Goal: Task Accomplishment & Management: Complete application form

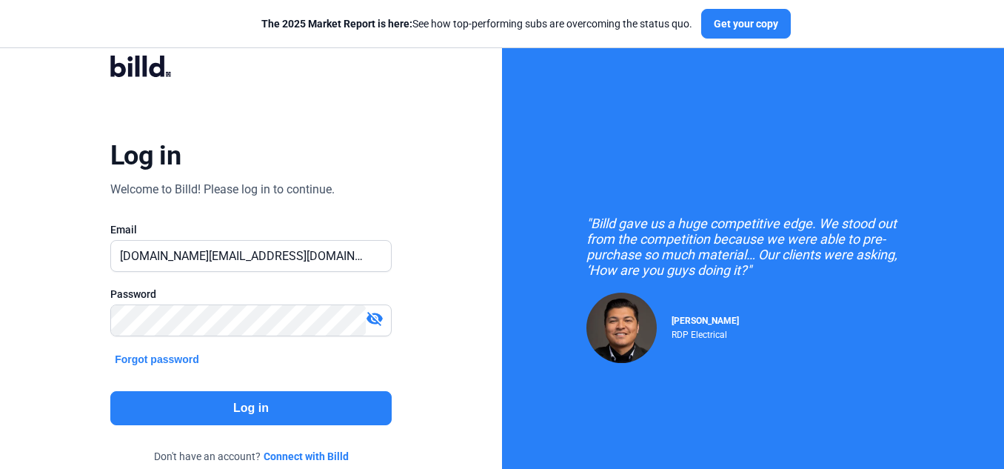
click at [266, 408] on button "Log in" at bounding box center [250, 408] width 281 height 34
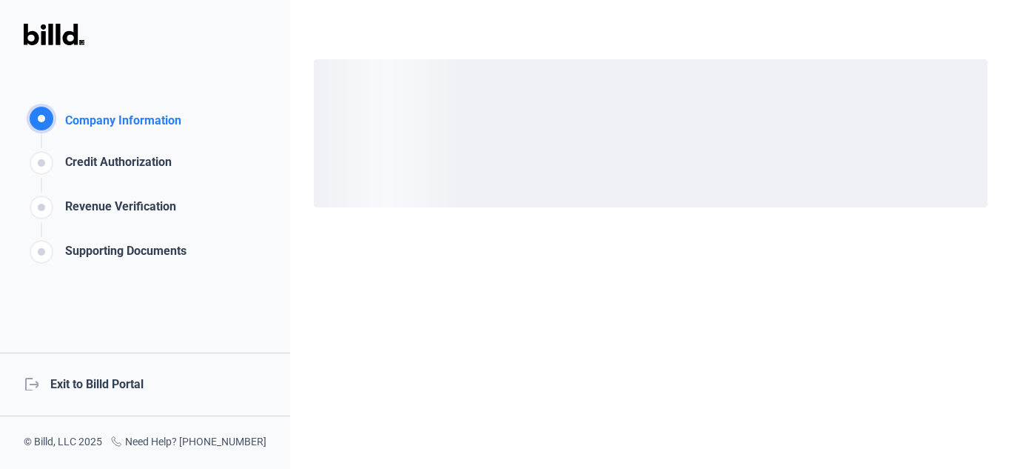
click at [121, 382] on div "logout Exit to Billd Portal" at bounding box center [145, 384] width 290 height 64
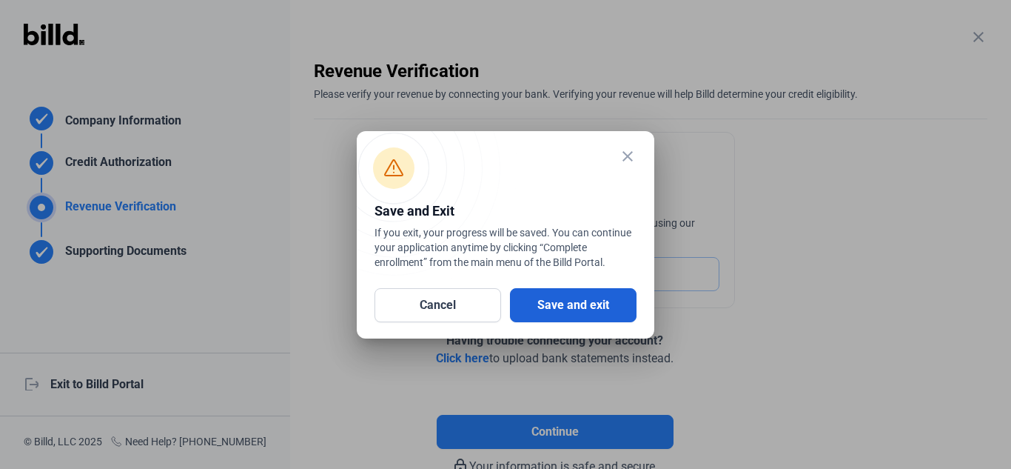
click at [538, 305] on button "Save and exit" at bounding box center [573, 305] width 127 height 34
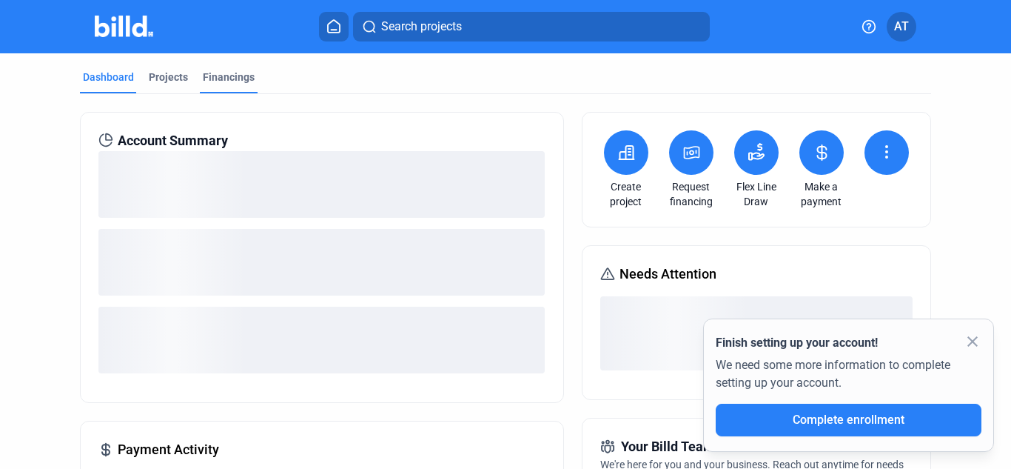
click at [250, 77] on div "Financings" at bounding box center [229, 77] width 52 height 15
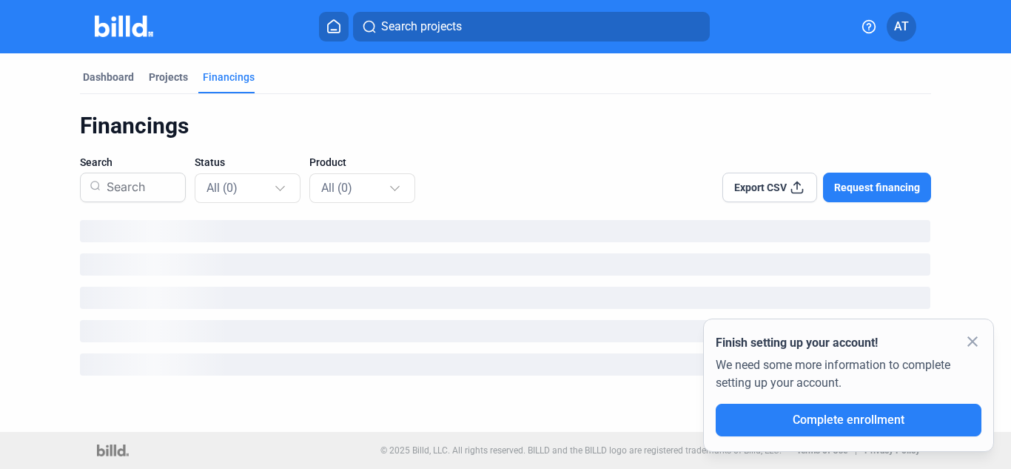
click at [970, 340] on mat-icon "close" at bounding box center [973, 341] width 18 height 18
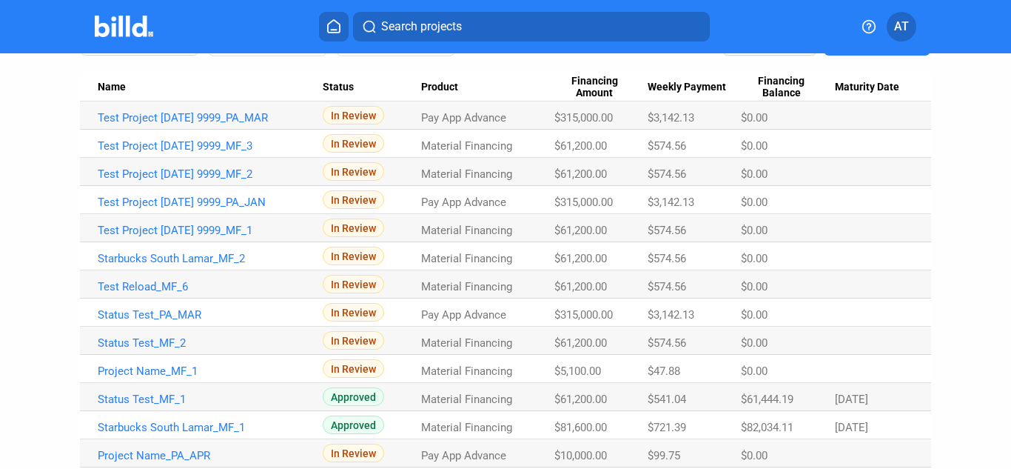
scroll to position [148, 0]
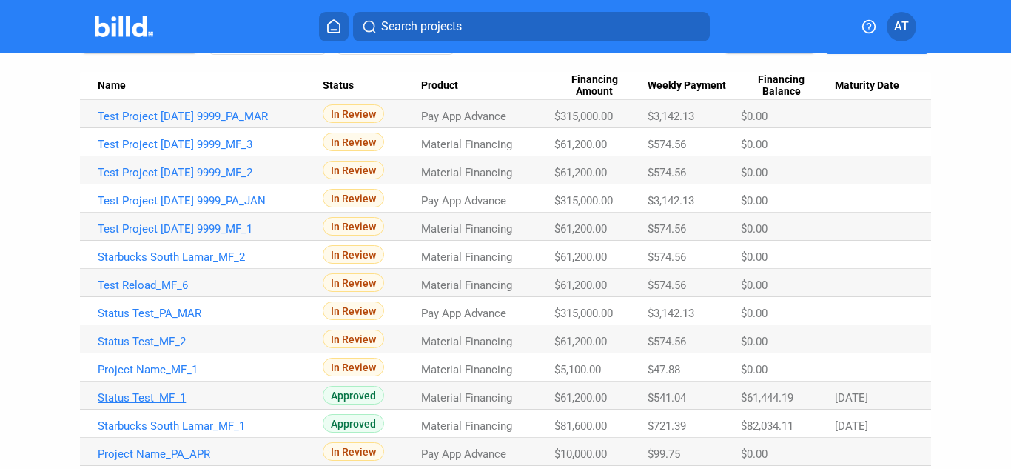
click at [137, 396] on link "Status Test_MF_1" at bounding box center [210, 397] width 225 height 13
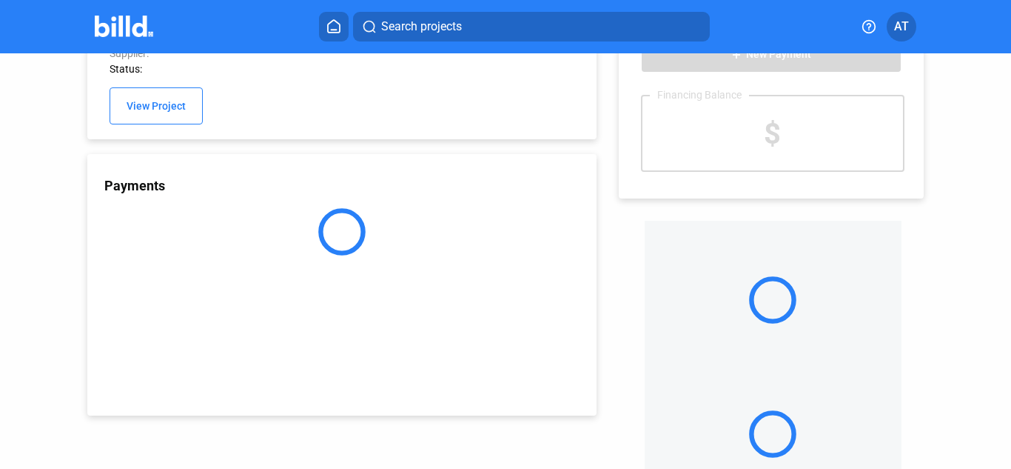
scroll to position [16, 0]
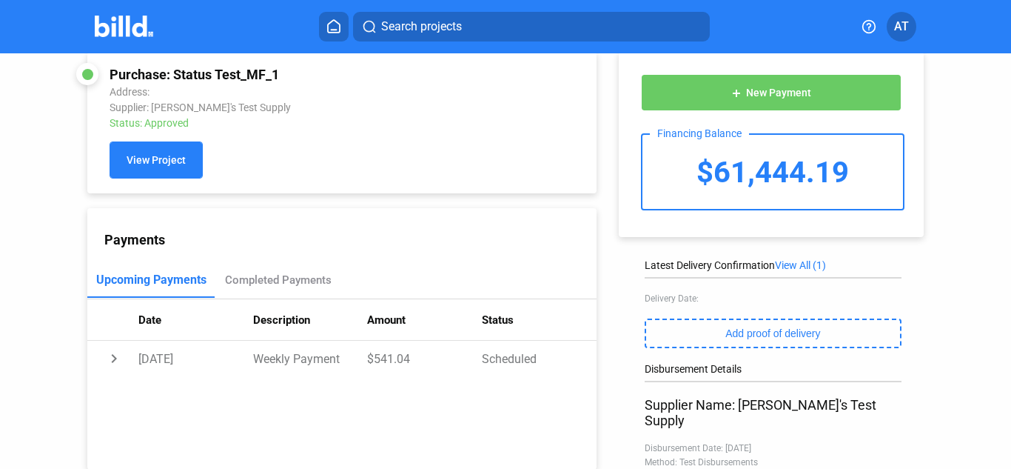
click at [162, 158] on span "View Project" at bounding box center [156, 161] width 59 height 12
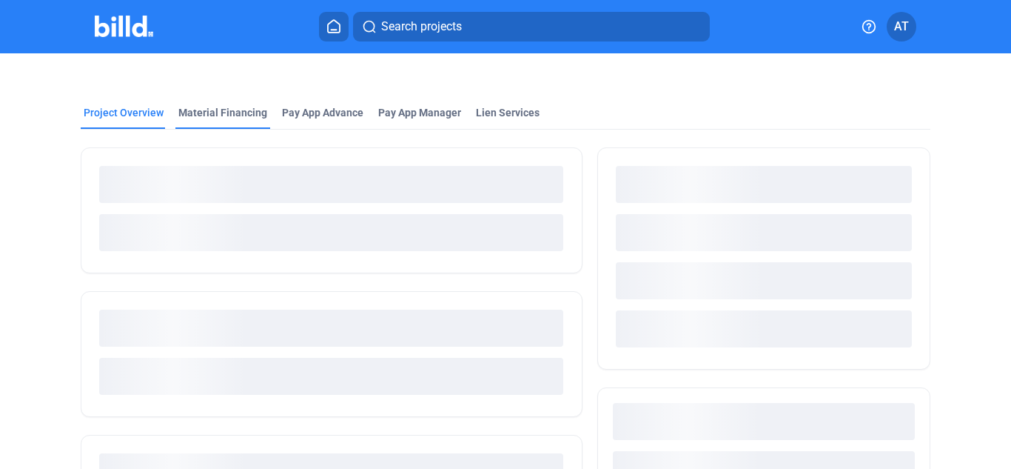
click at [235, 109] on div "Material Financing" at bounding box center [222, 112] width 89 height 15
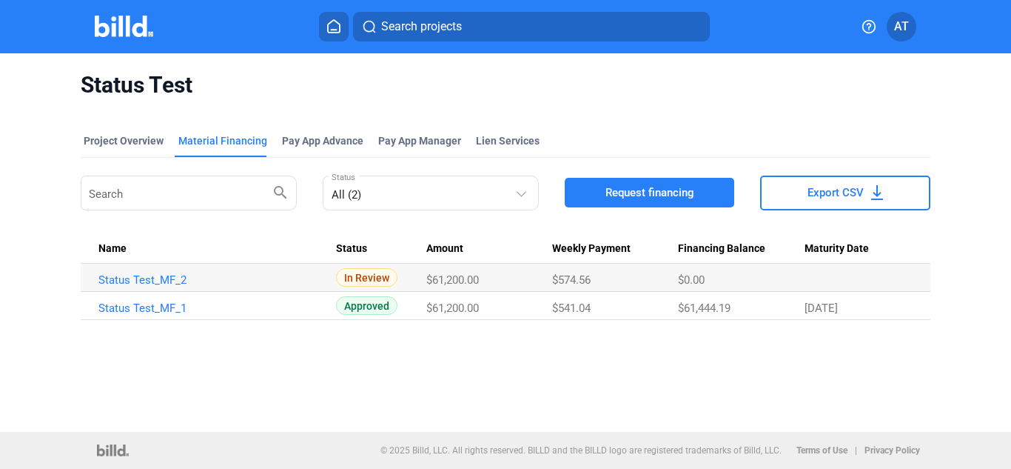
click at [128, 30] on img at bounding box center [124, 26] width 58 height 21
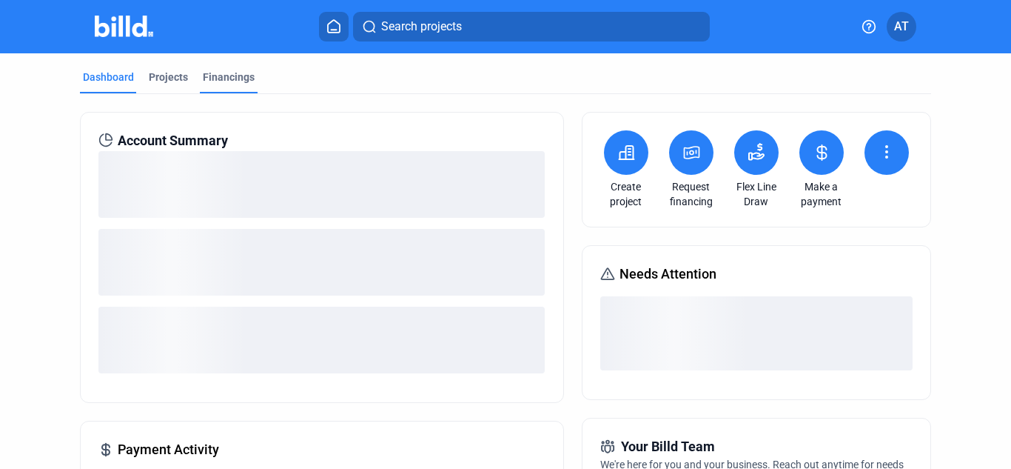
click at [212, 78] on div "Financings" at bounding box center [229, 77] width 52 height 15
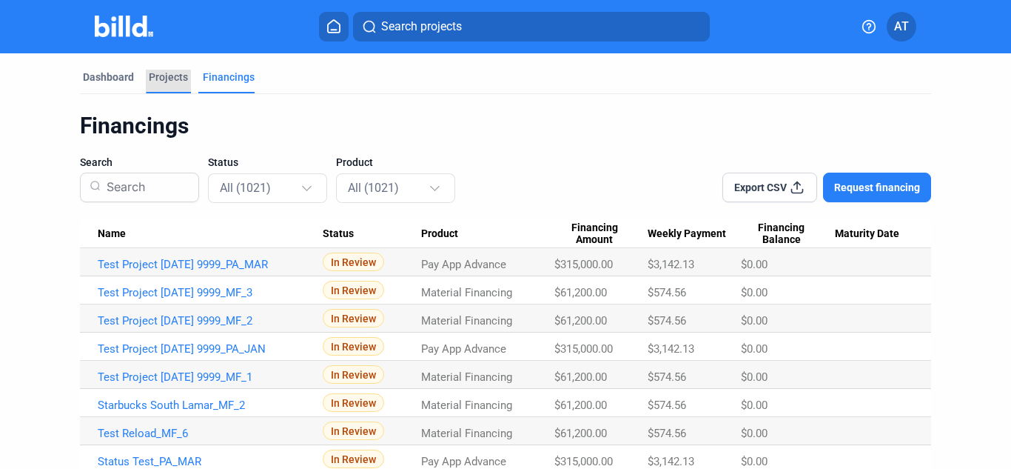
click at [152, 73] on div "Projects" at bounding box center [168, 77] width 39 height 15
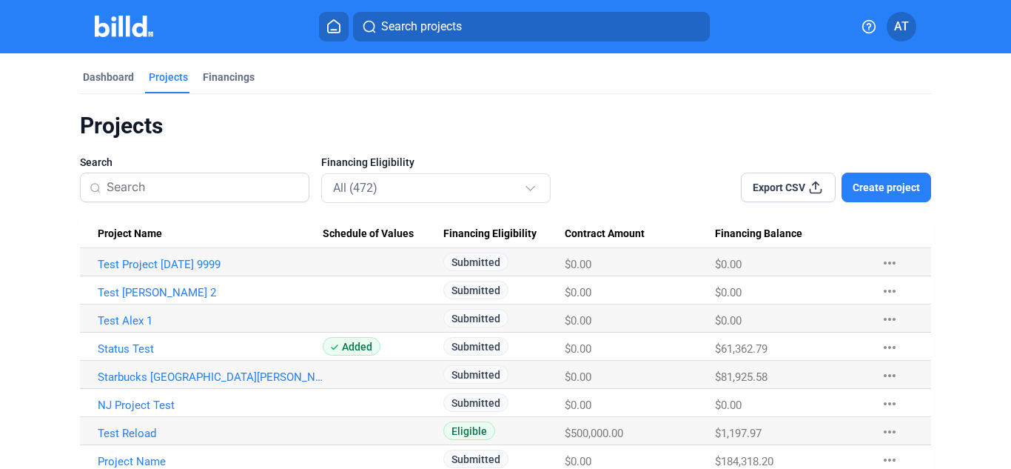
click at [896, 186] on span "Create project" at bounding box center [886, 187] width 67 height 15
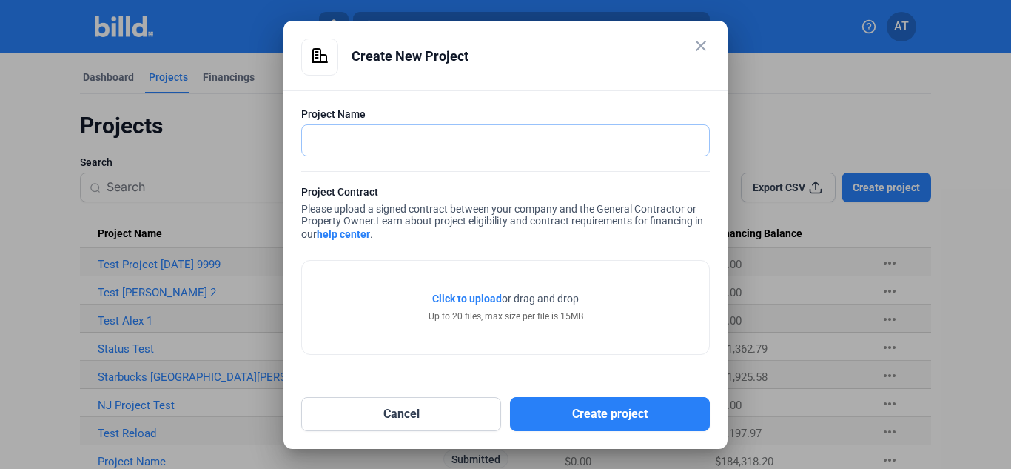
click at [456, 143] on input "text" at bounding box center [497, 140] width 391 height 30
type input "O"
type input "PSPK_[DATE]"
click at [463, 298] on span "Click to upload" at bounding box center [467, 298] width 70 height 12
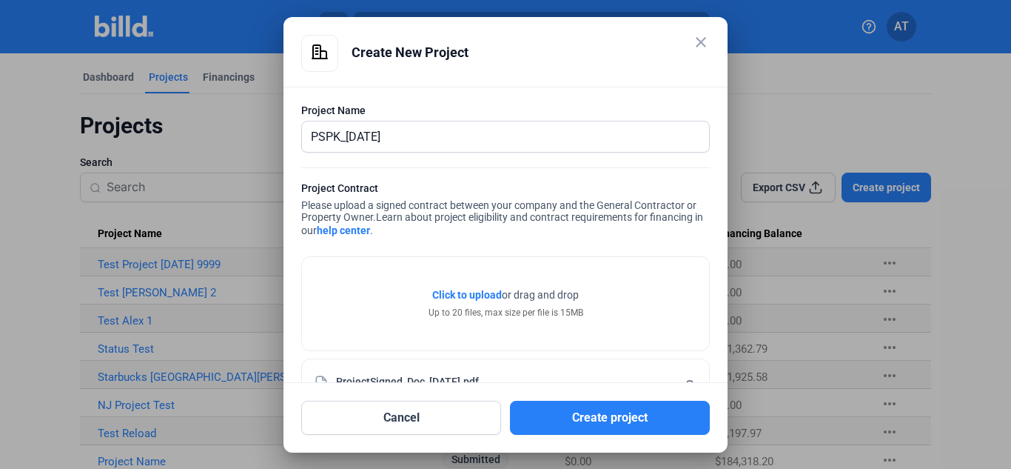
scroll to position [49, 0]
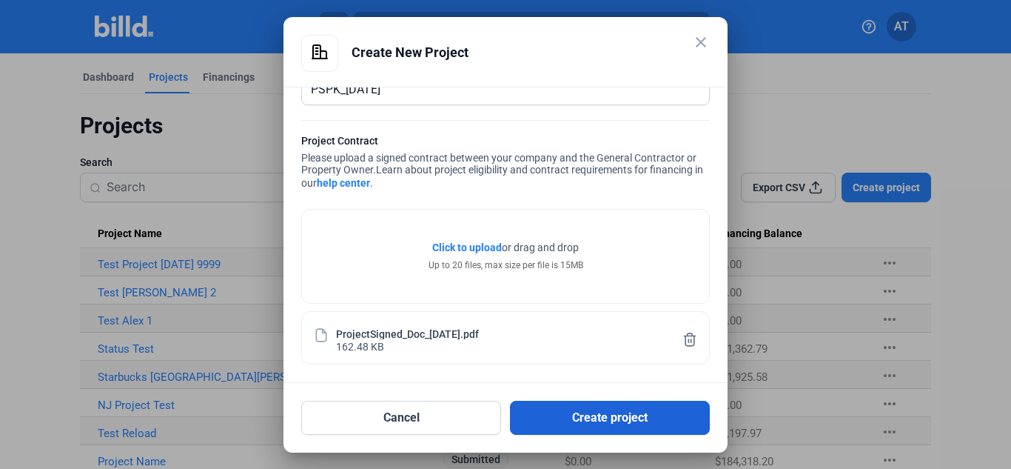
click at [595, 412] on button "Create project" at bounding box center [610, 417] width 200 height 34
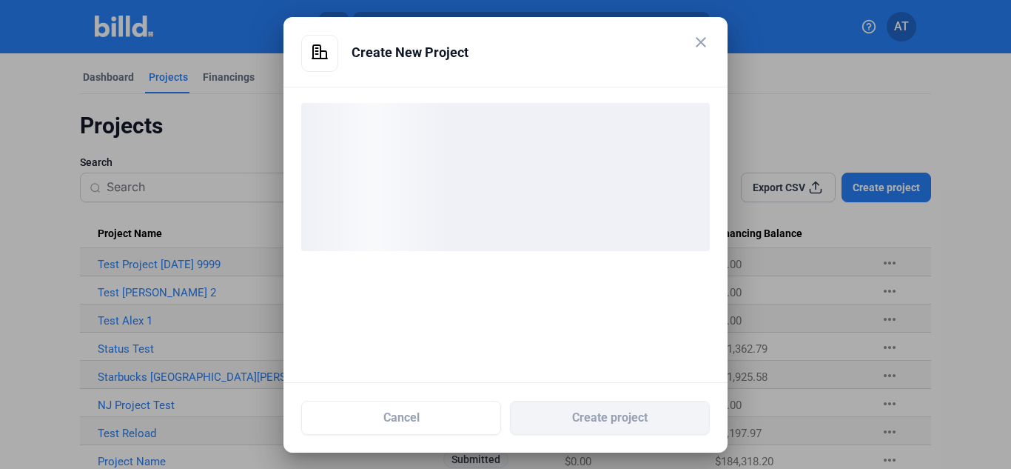
scroll to position [0, 0]
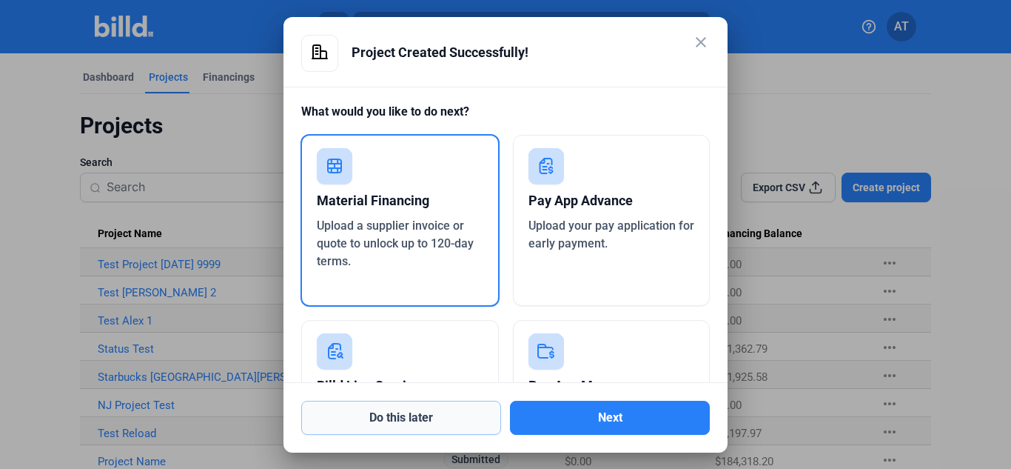
click at [426, 412] on button "Do this later" at bounding box center [401, 417] width 200 height 34
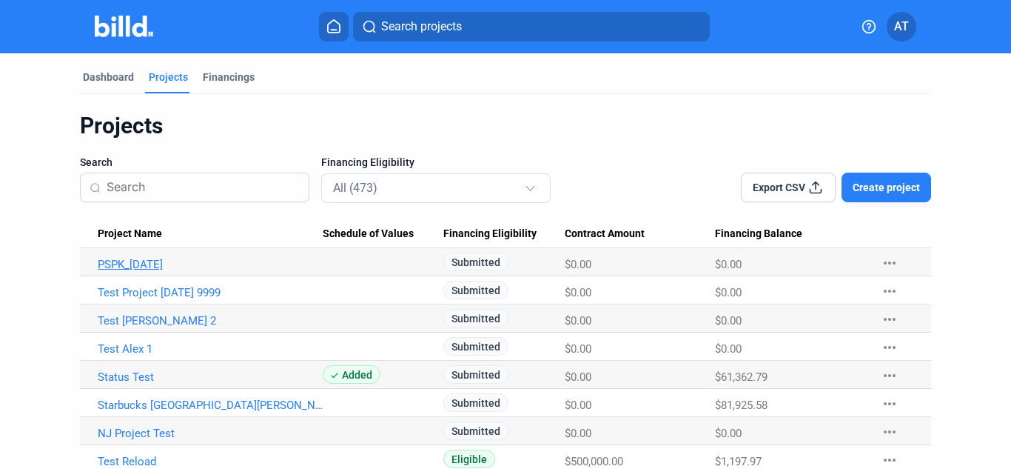
click at [152, 269] on link "PSPK_[DATE]" at bounding box center [210, 264] width 225 height 13
